Goal: Task Accomplishment & Management: Use online tool/utility

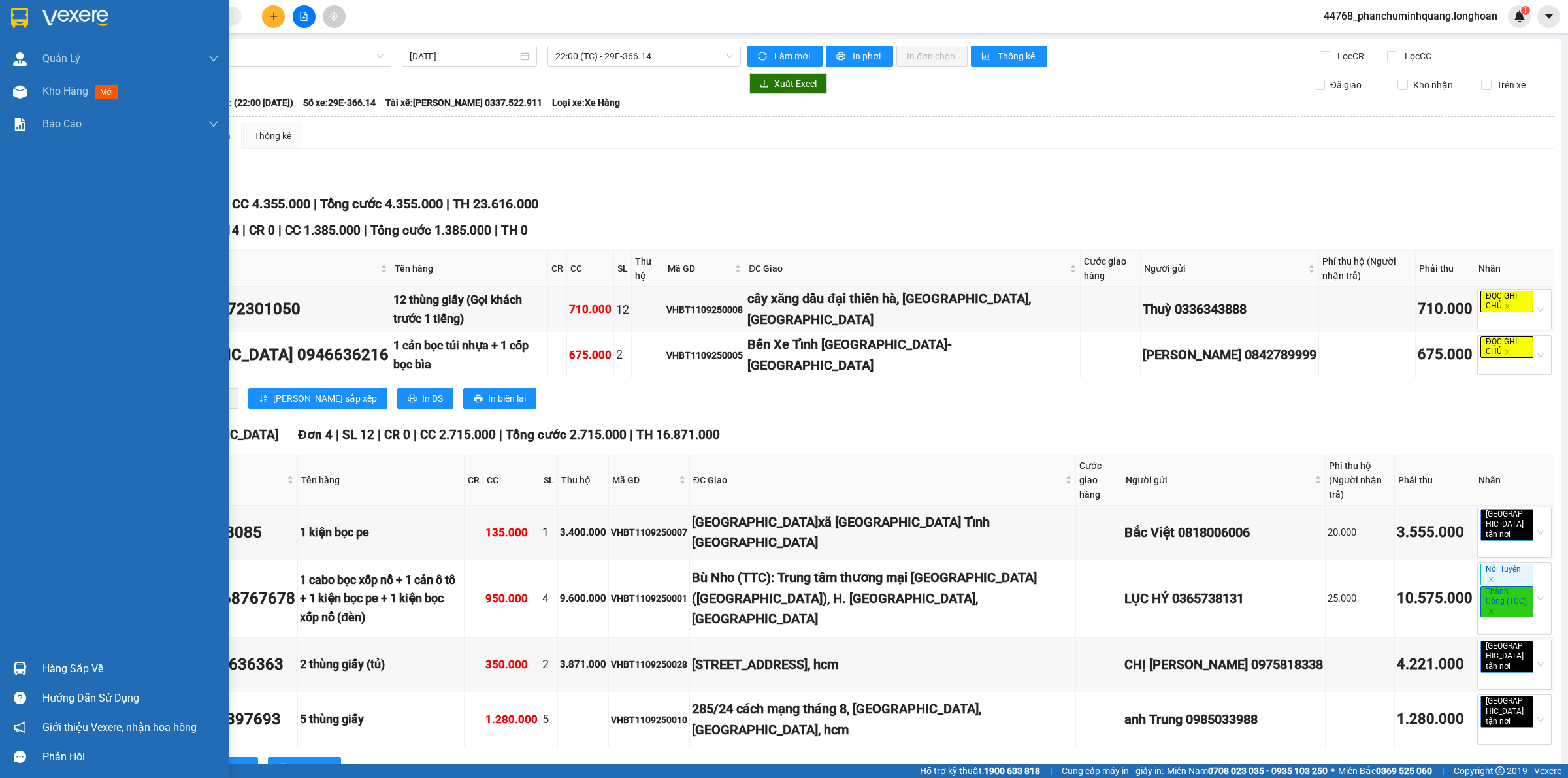
scroll to position [161, 0]
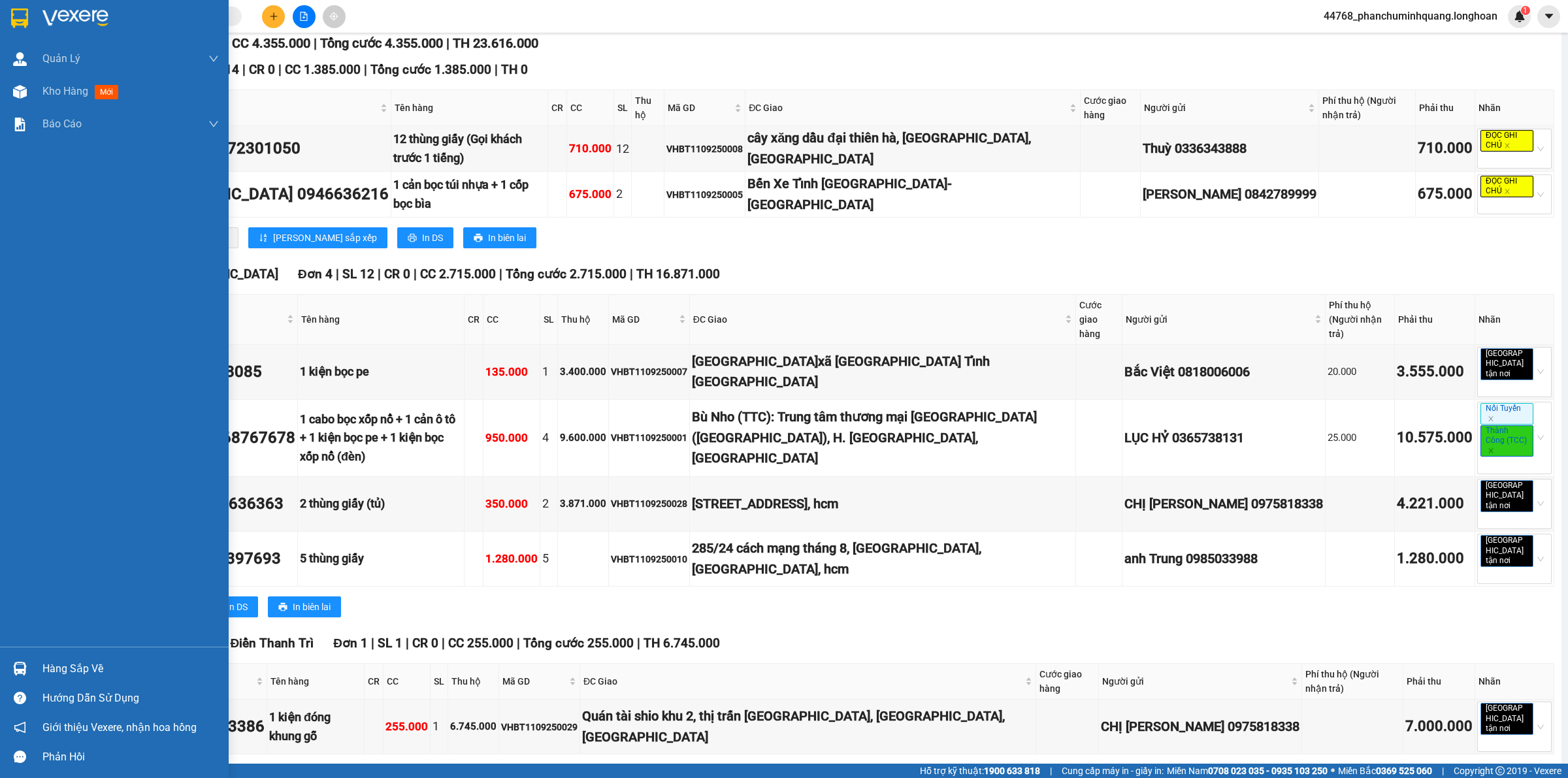
click at [27, 22] on img at bounding box center [19, 19] width 17 height 20
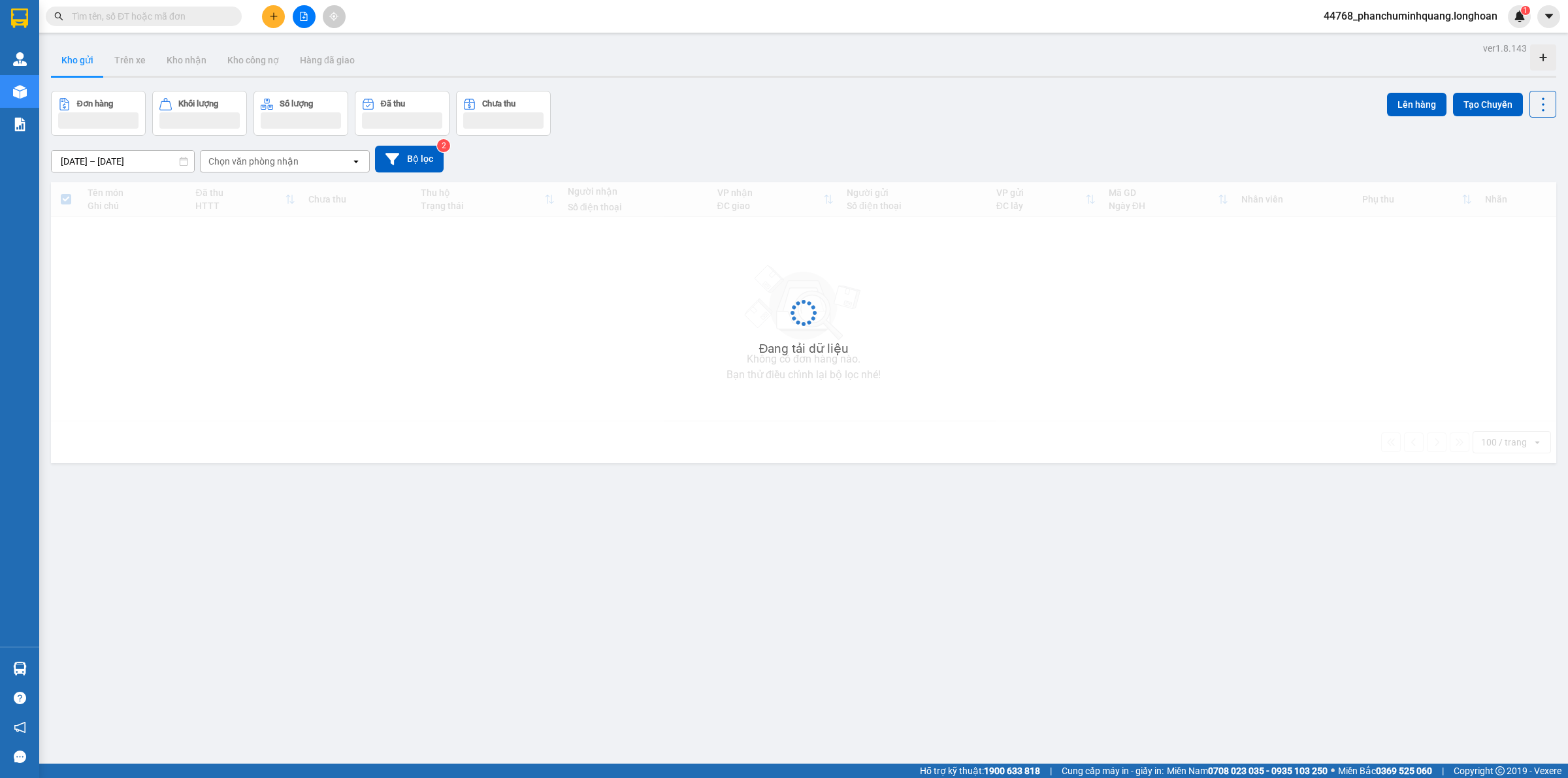
drag, startPoint x: 303, startPoint y: 18, endPoint x: 317, endPoint y: 12, distance: 15.2
click at [303, 17] on icon "file-add" at bounding box center [304, 16] width 9 height 9
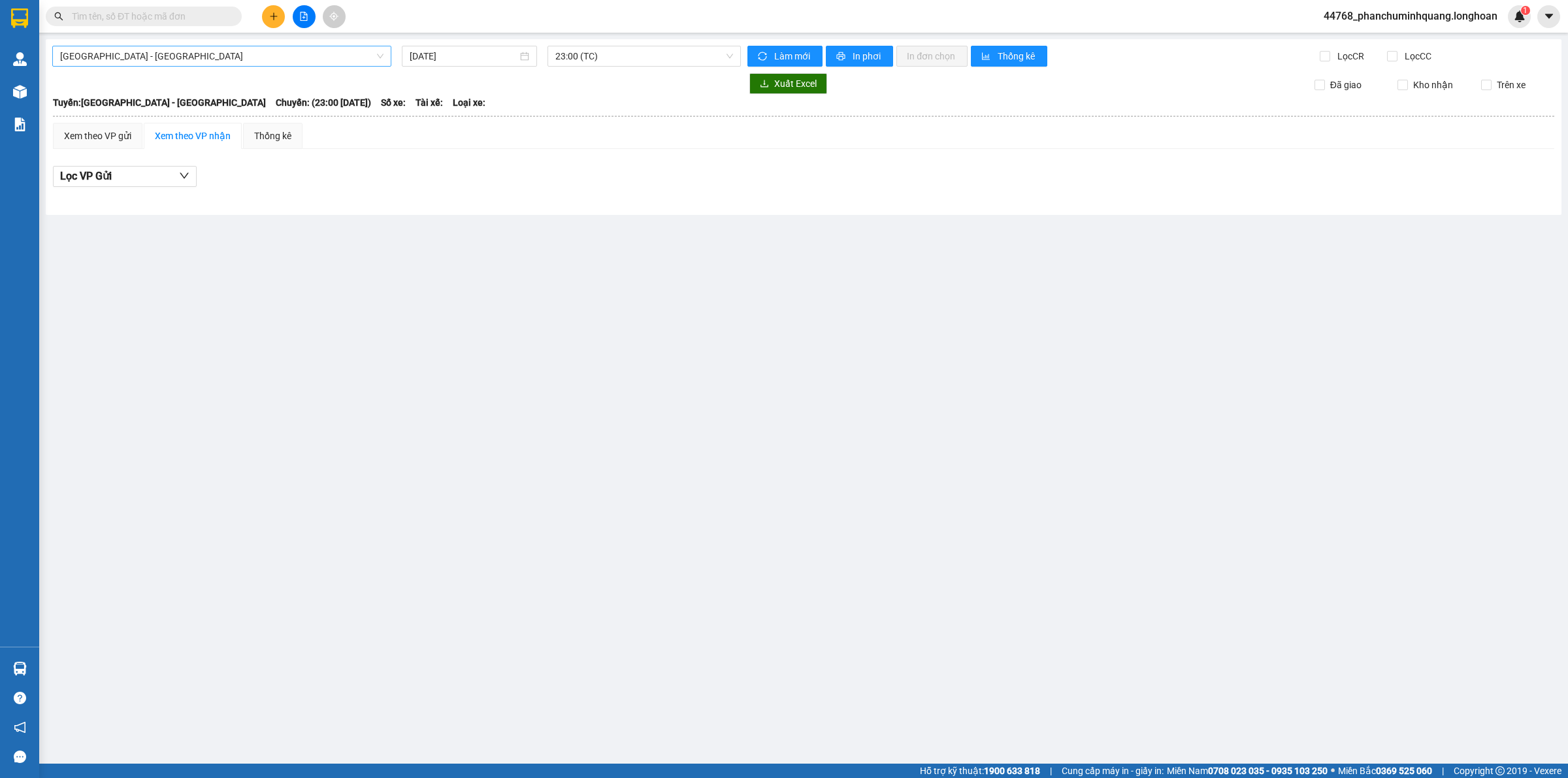
click at [220, 51] on span "[GEOGRAPHIC_DATA] - [GEOGRAPHIC_DATA]" at bounding box center [221, 56] width 323 height 20
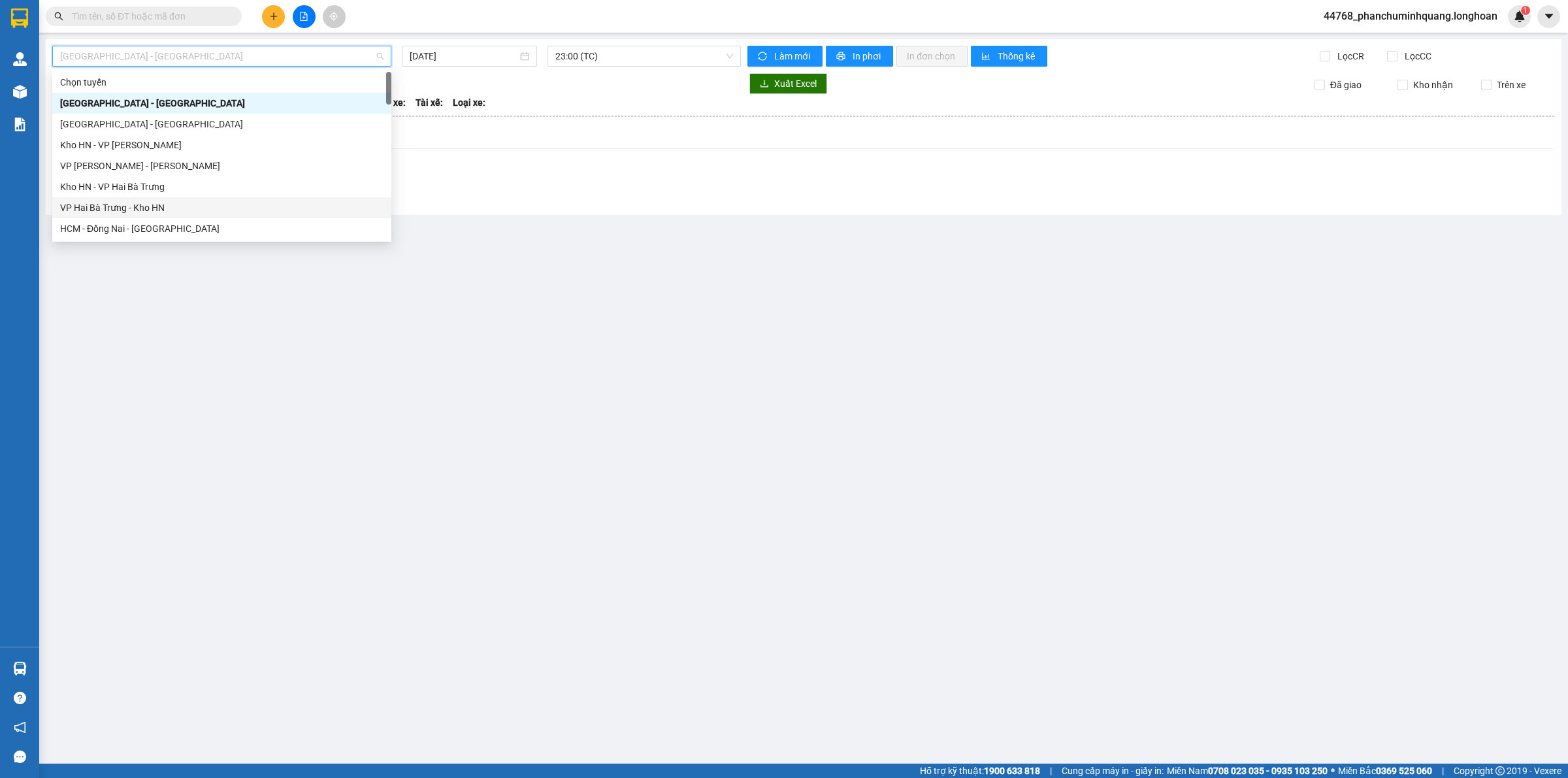
click at [128, 199] on div "VP Hai Bà Trưng - Kho HN" at bounding box center [221, 207] width 339 height 21
type input "[DATE]"
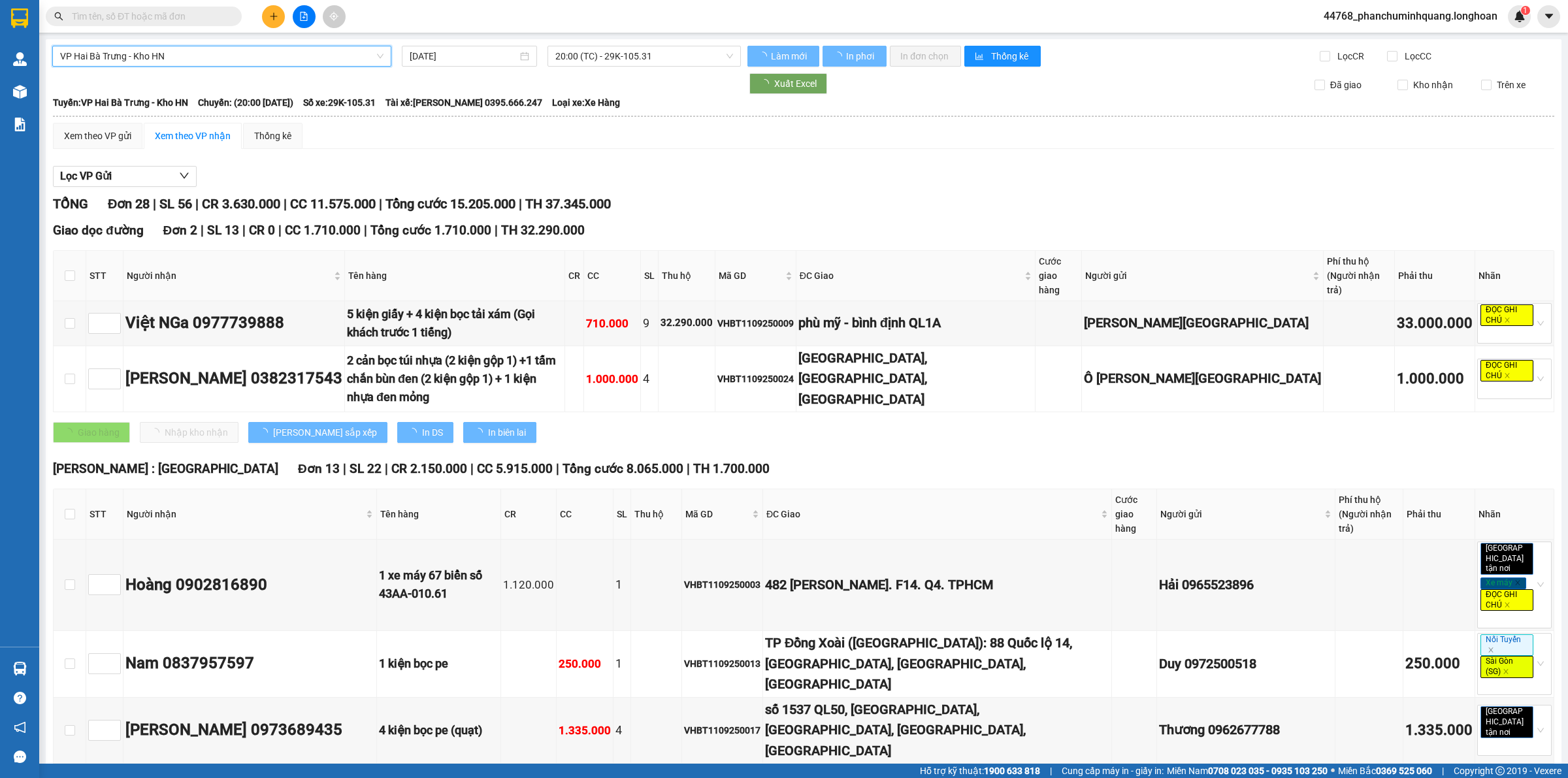
click at [591, 60] on span "20:00 (TC) - 29K-105.31" at bounding box center [644, 56] width 178 height 20
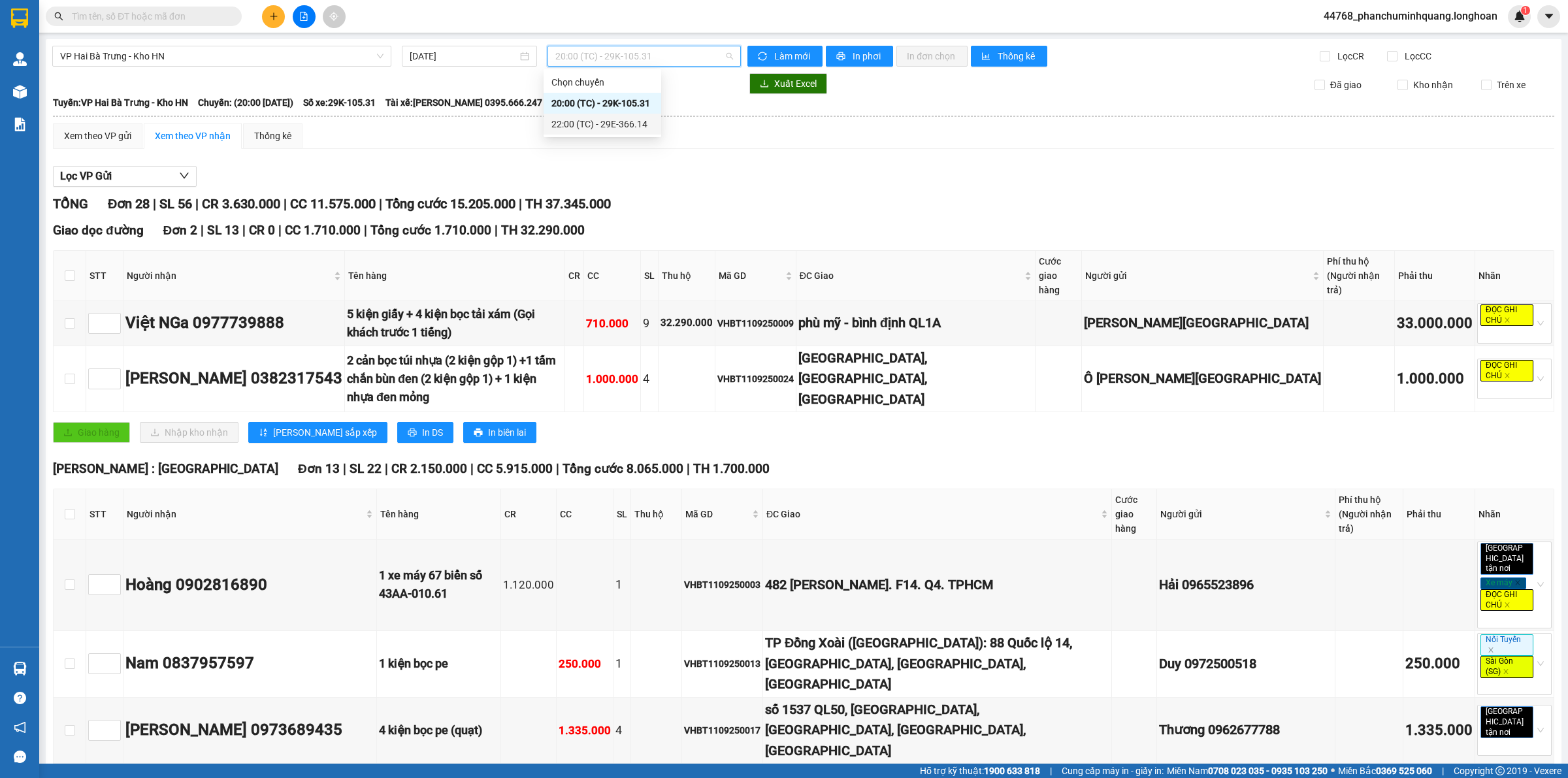
click at [597, 123] on div "22:00 (TC) - 29E-366.14" at bounding box center [602, 124] width 102 height 15
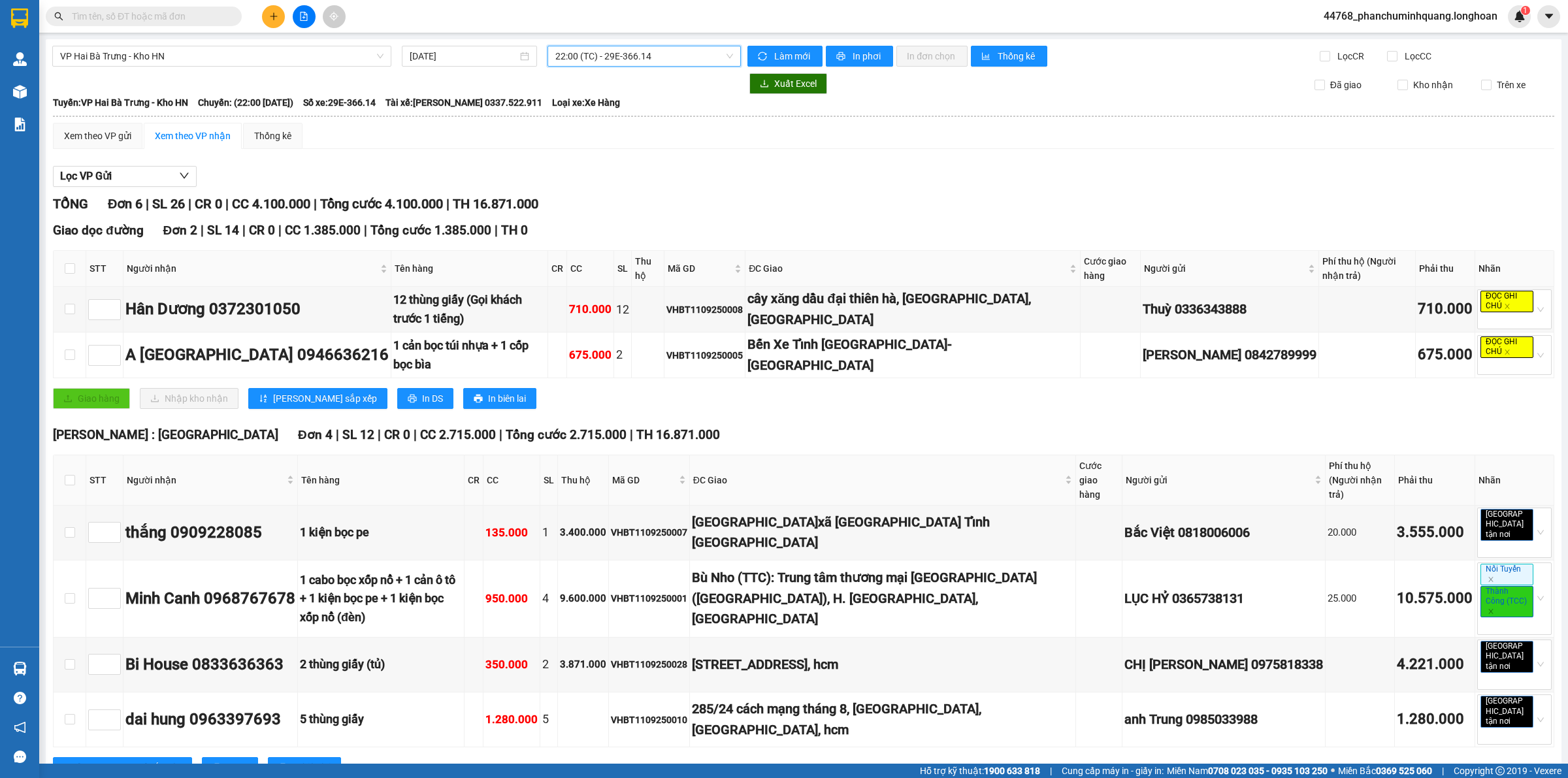
scroll to position [15, 0]
